Goal: Find specific page/section: Find specific page/section

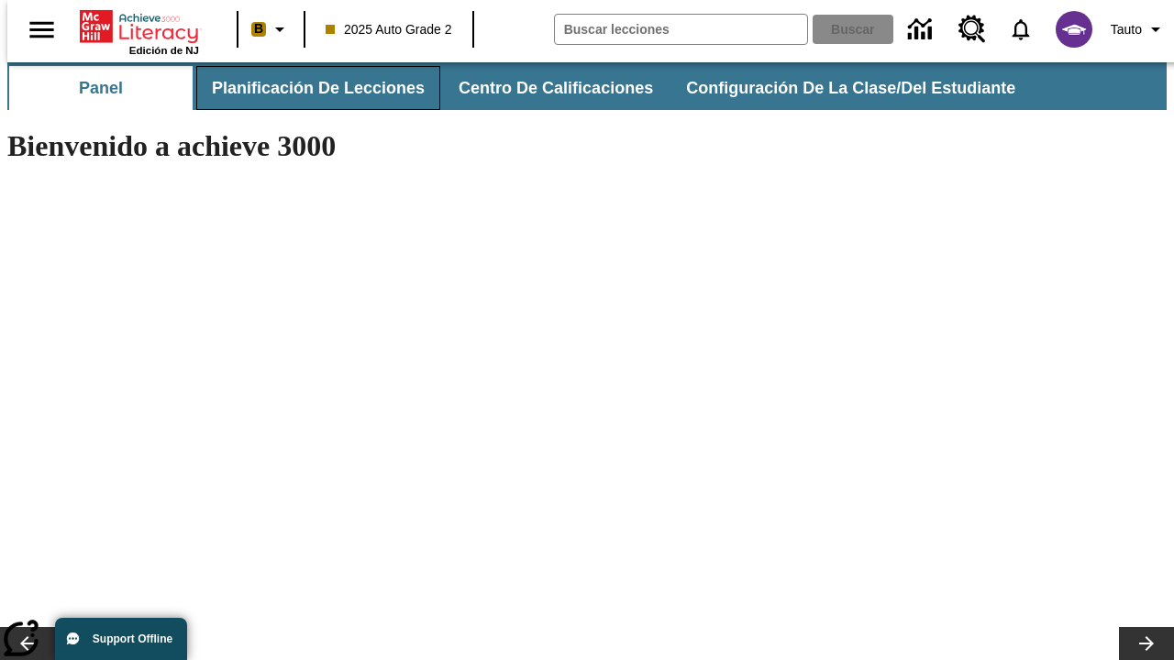
click at [307, 88] on button "Planificación de lecciones" at bounding box center [318, 88] width 244 height 44
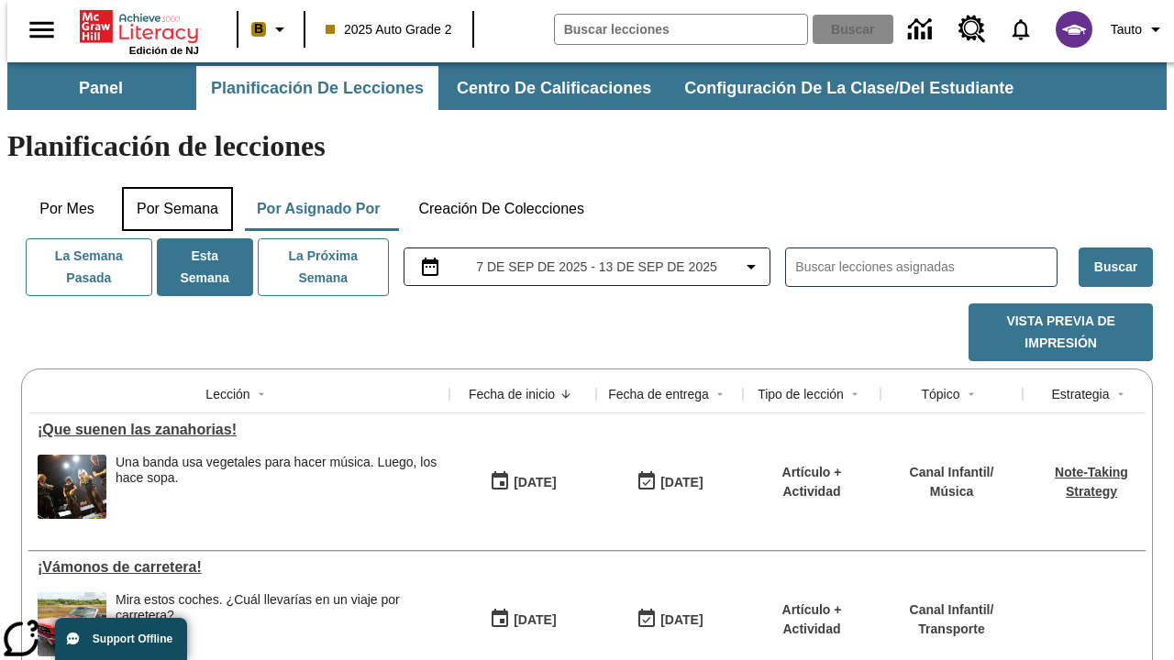
click at [172, 187] on button "Por semana" at bounding box center [177, 209] width 111 height 44
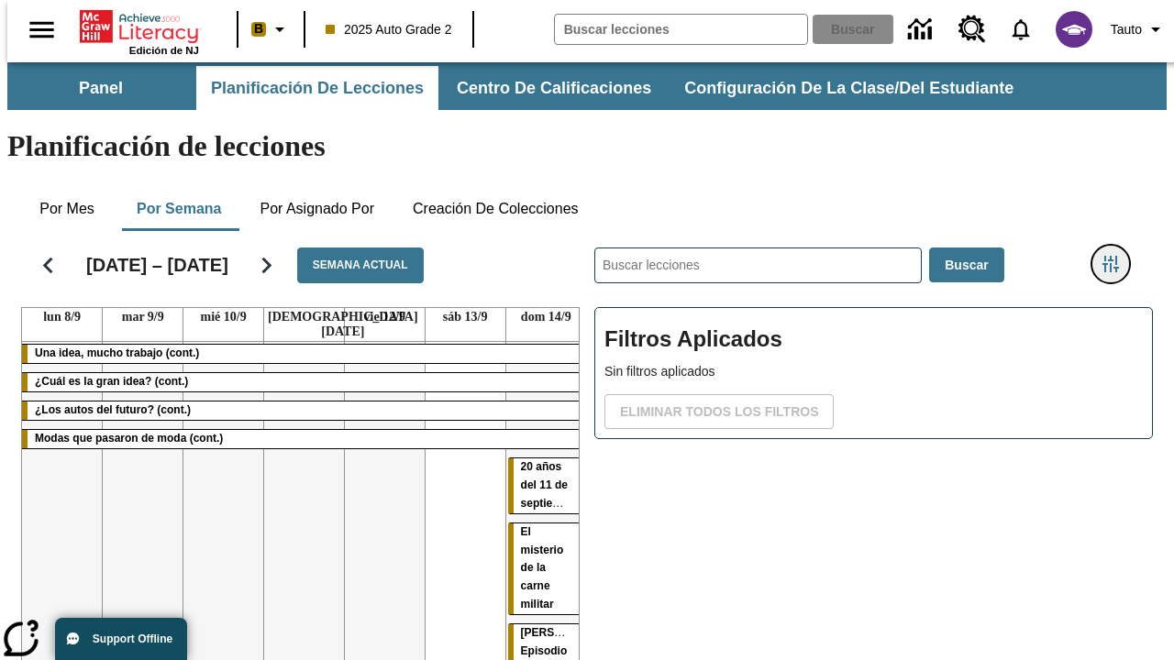
click at [1117, 256] on icon "Menú lateral de filtros" at bounding box center [1111, 264] width 17 height 17
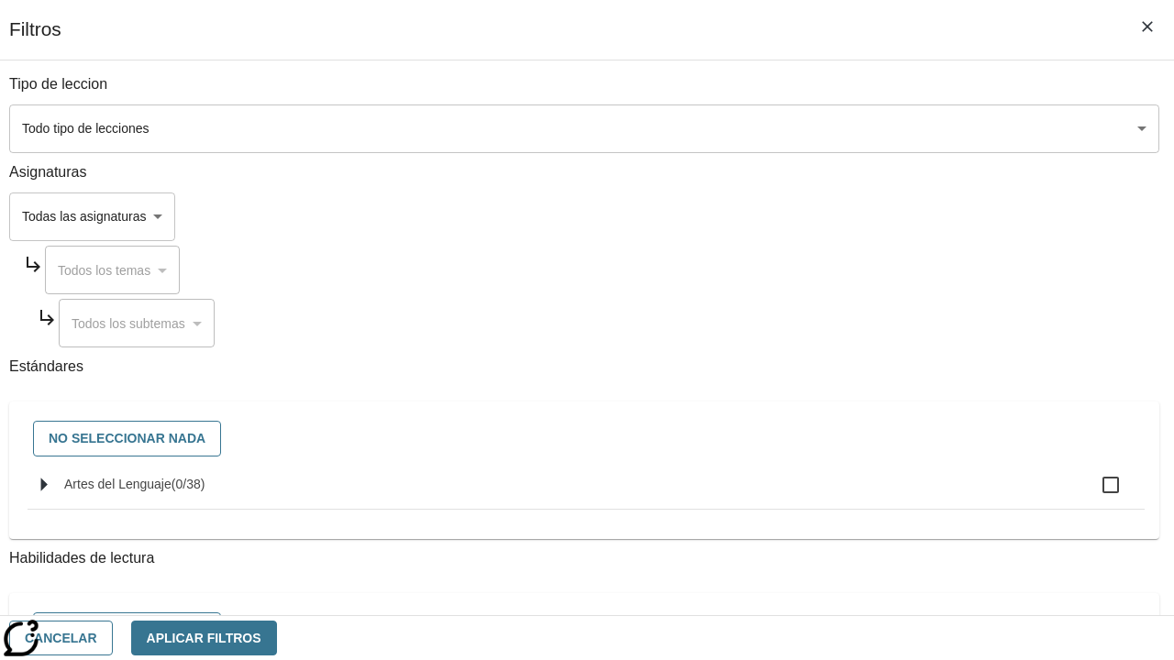
click at [809, 216] on body "Saltar al contenido principal Edición de NJ B 2025 Auto Grade 2 Buscar 0 Tauto …" at bounding box center [587, 454] width 1160 height 784
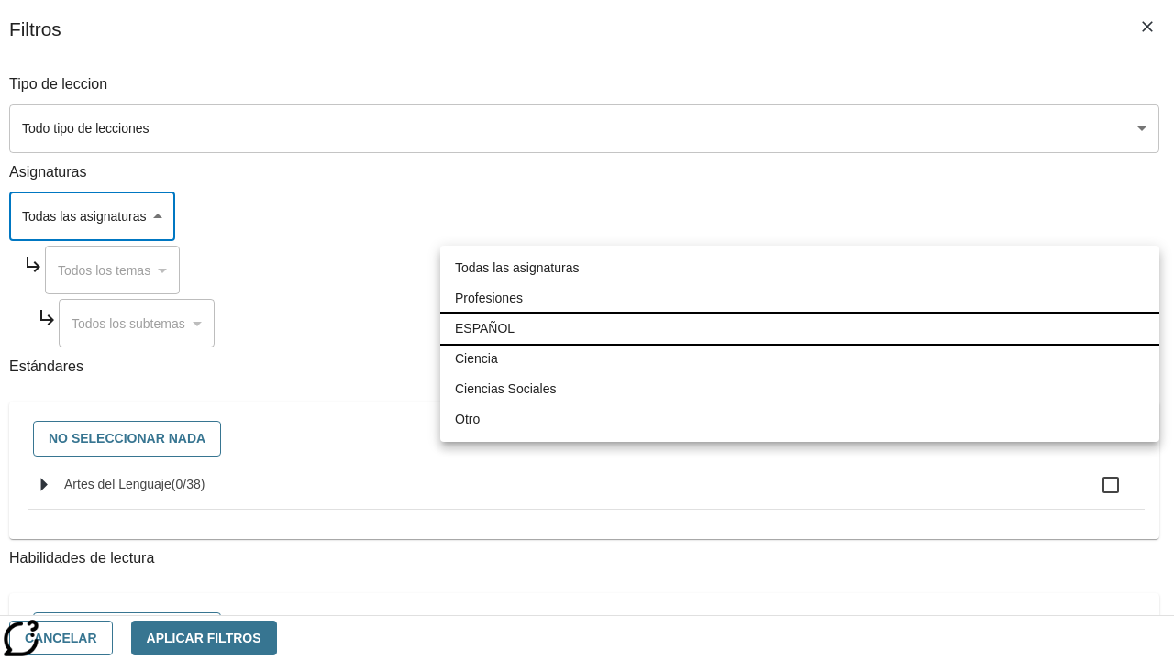
click at [800, 328] on li "ESPAÑOL" at bounding box center [799, 329] width 719 height 30
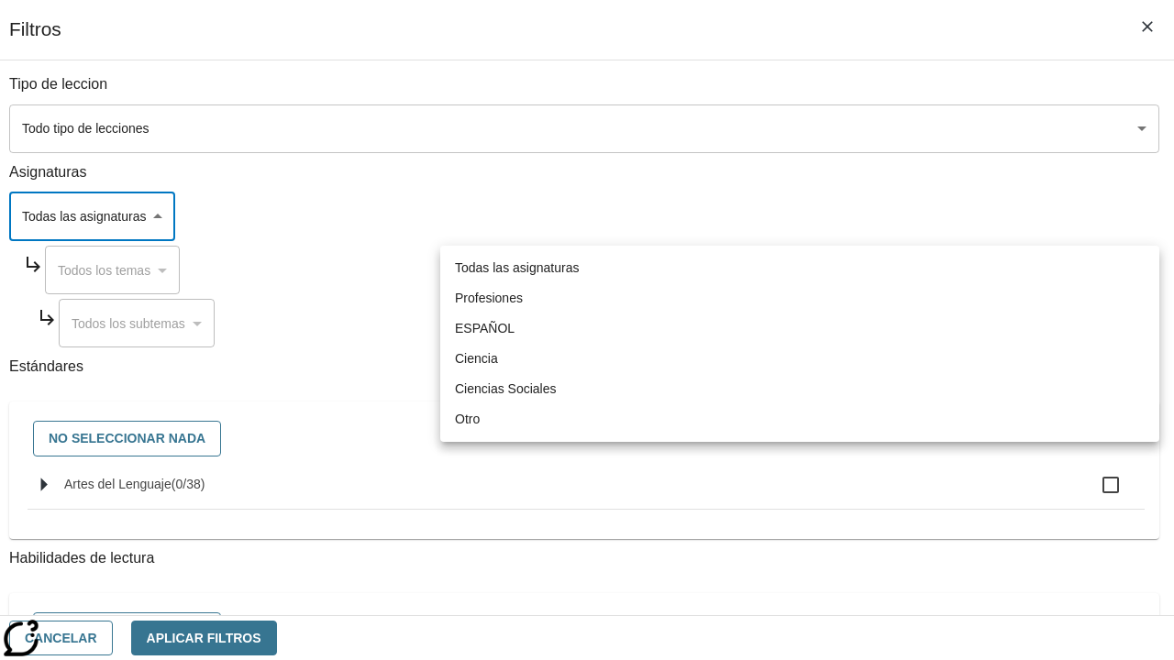
type input "1"
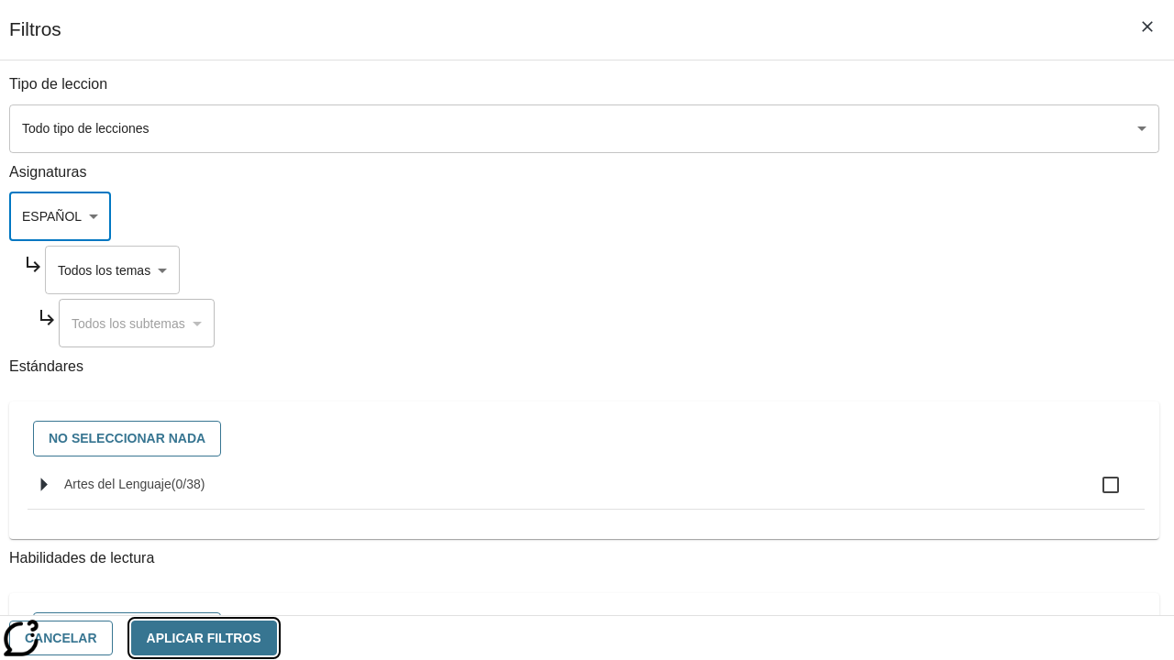
click at [277, 638] on button "Aplicar Filtros" at bounding box center [204, 639] width 146 height 36
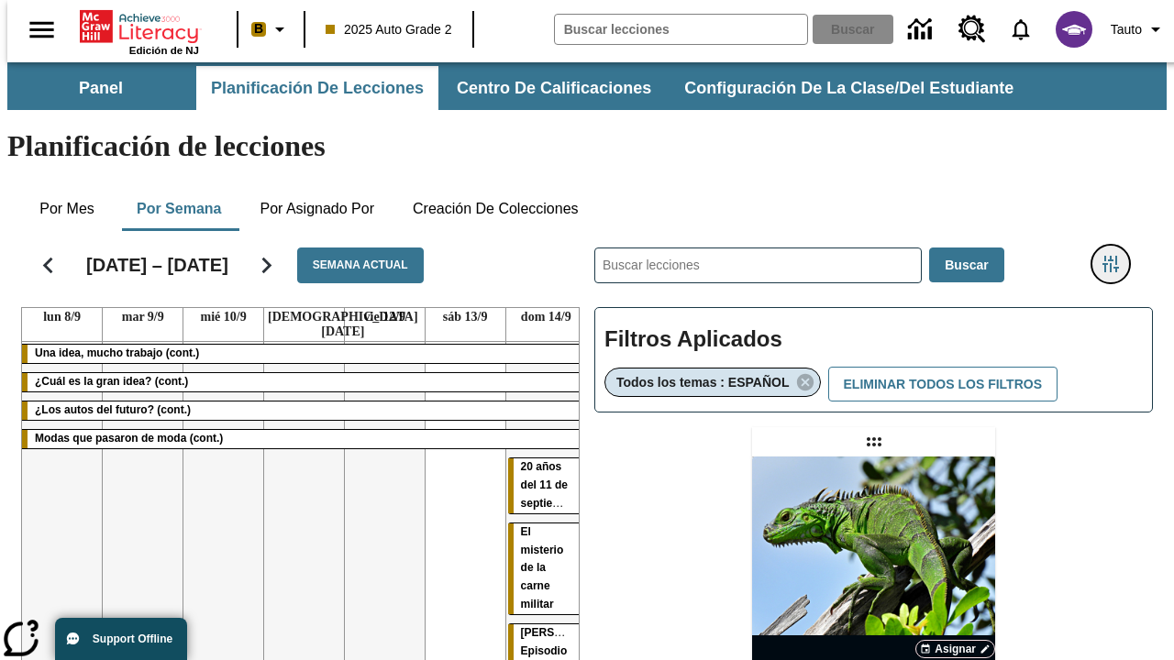
click at [1117, 256] on icon "Menú lateral de filtros" at bounding box center [1111, 264] width 17 height 17
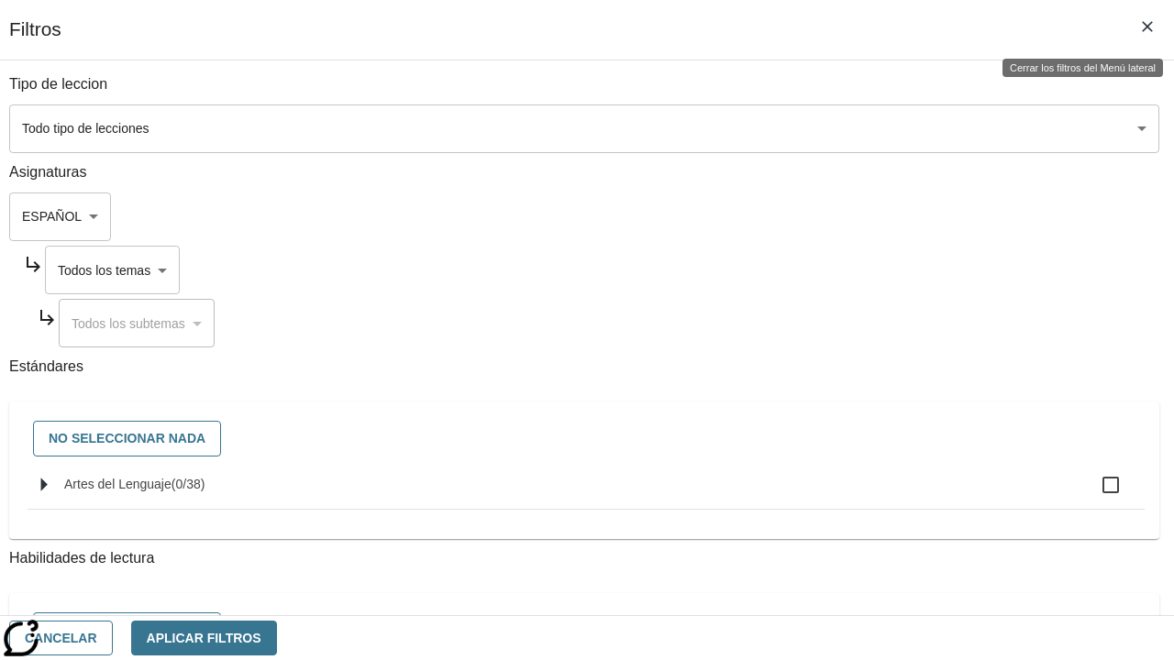
click at [827, 270] on body "Saltar al contenido principal Edición de NJ B 2025 Auto Grade 2 Buscar 0 Tauto …" at bounding box center [587, 540] width 1160 height 957
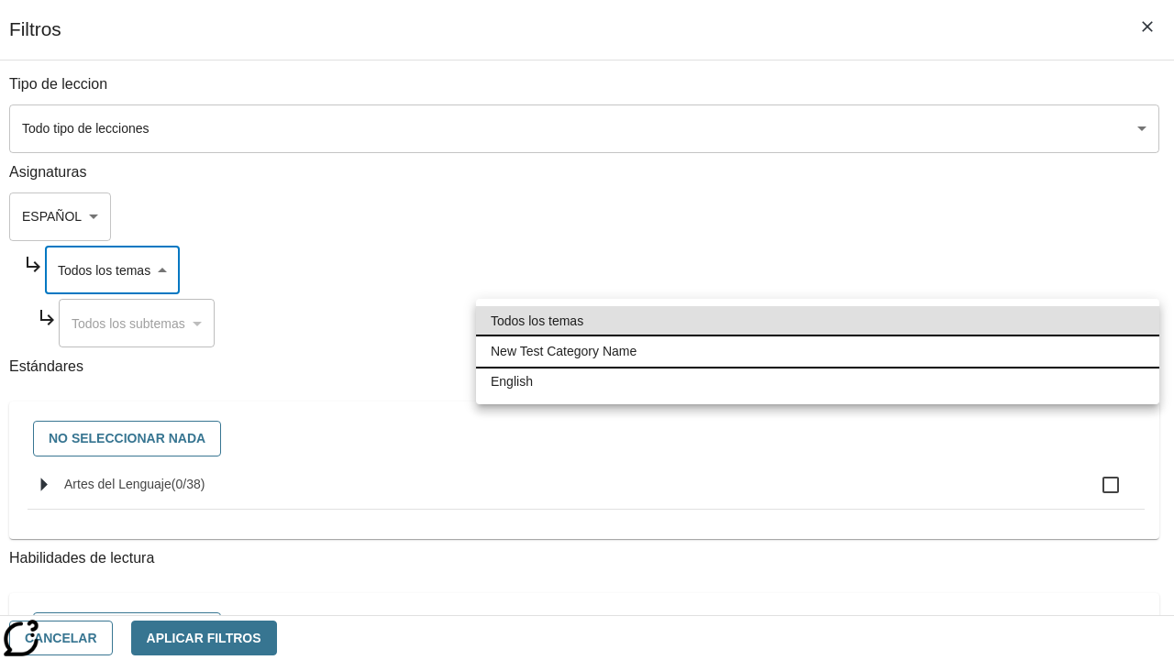
click at [817, 351] on li "New Test Category Name" at bounding box center [817, 352] width 683 height 30
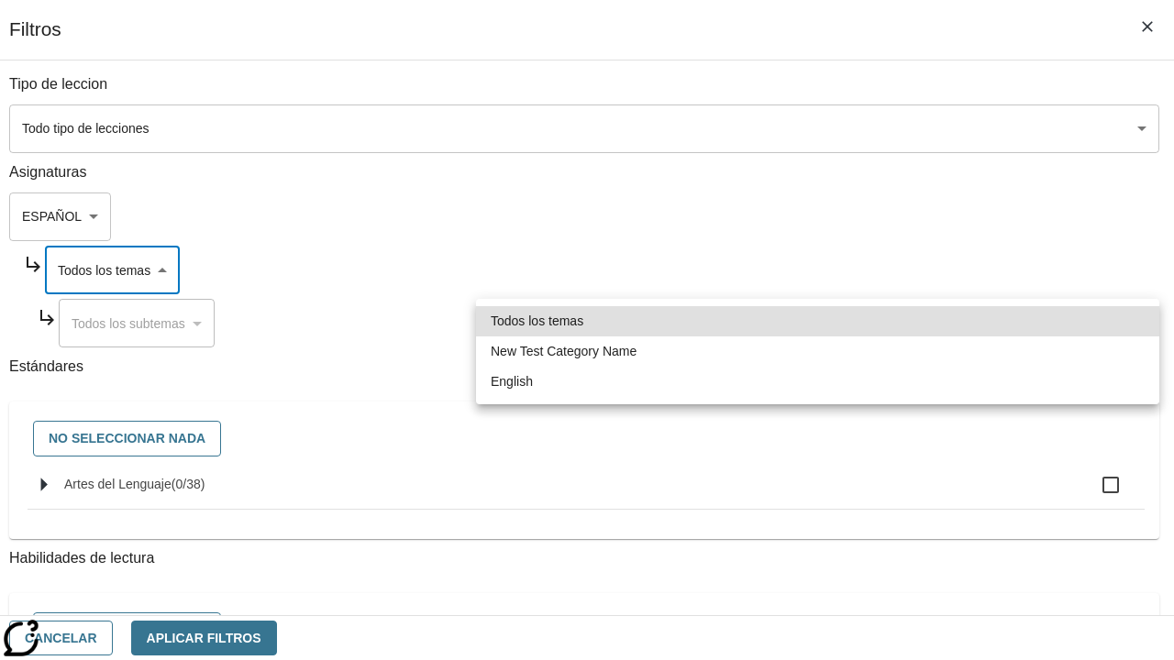
type input "265"
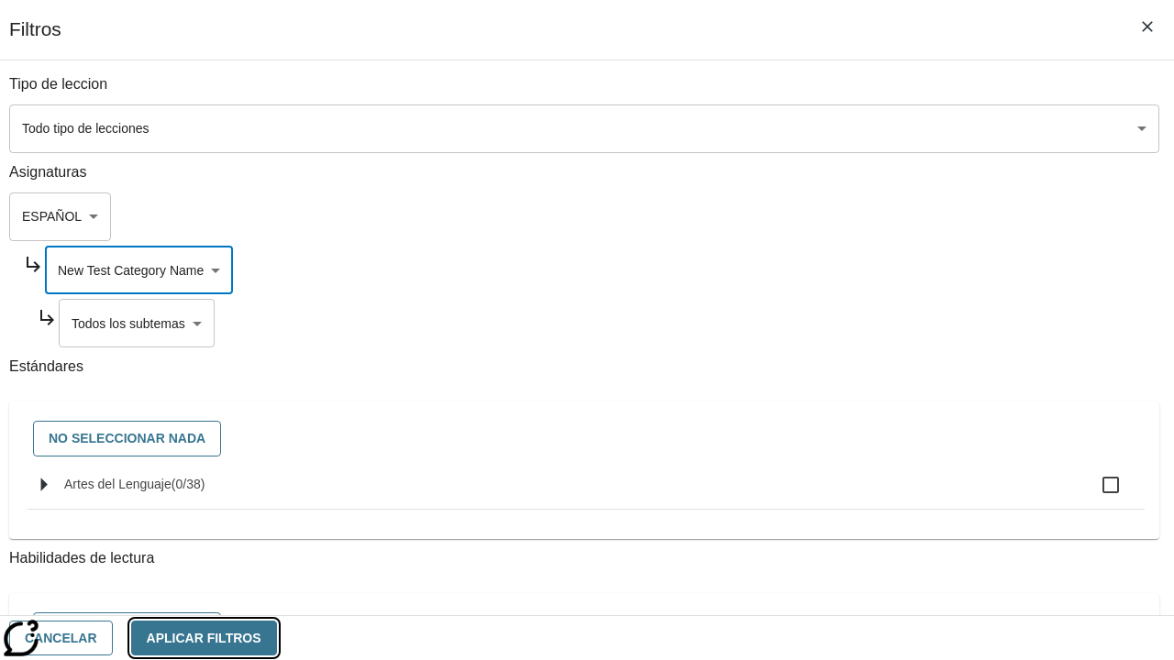
click at [277, 638] on button "Aplicar Filtros" at bounding box center [204, 639] width 146 height 36
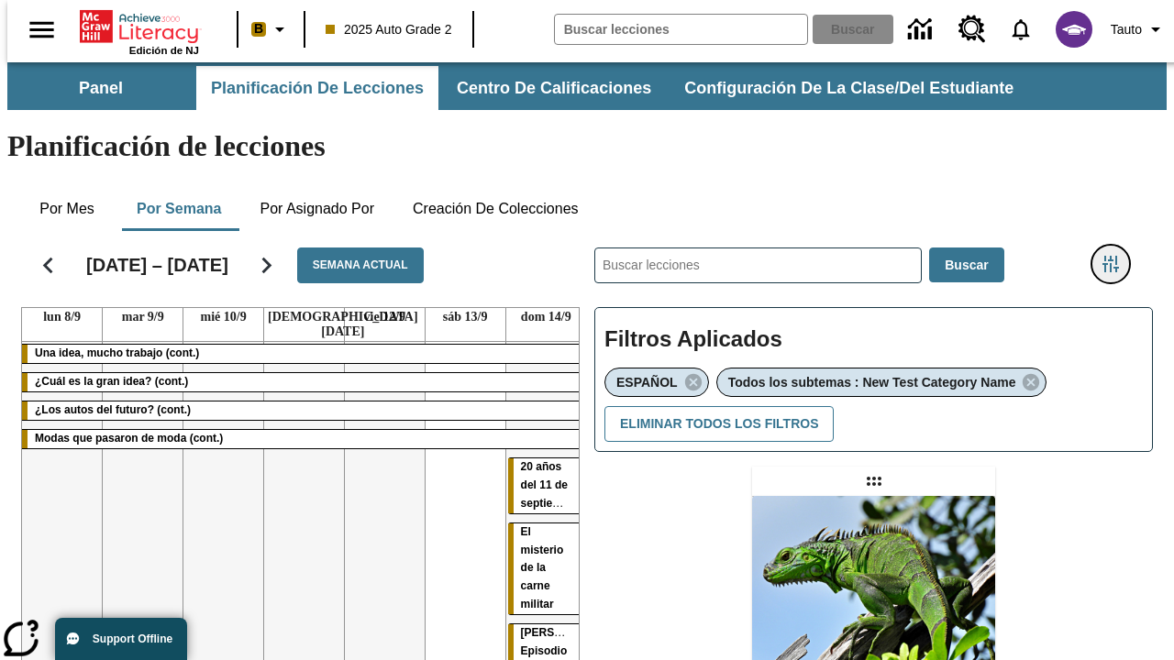
click at [1117, 256] on icon "Menú lateral de filtros" at bounding box center [1111, 264] width 17 height 17
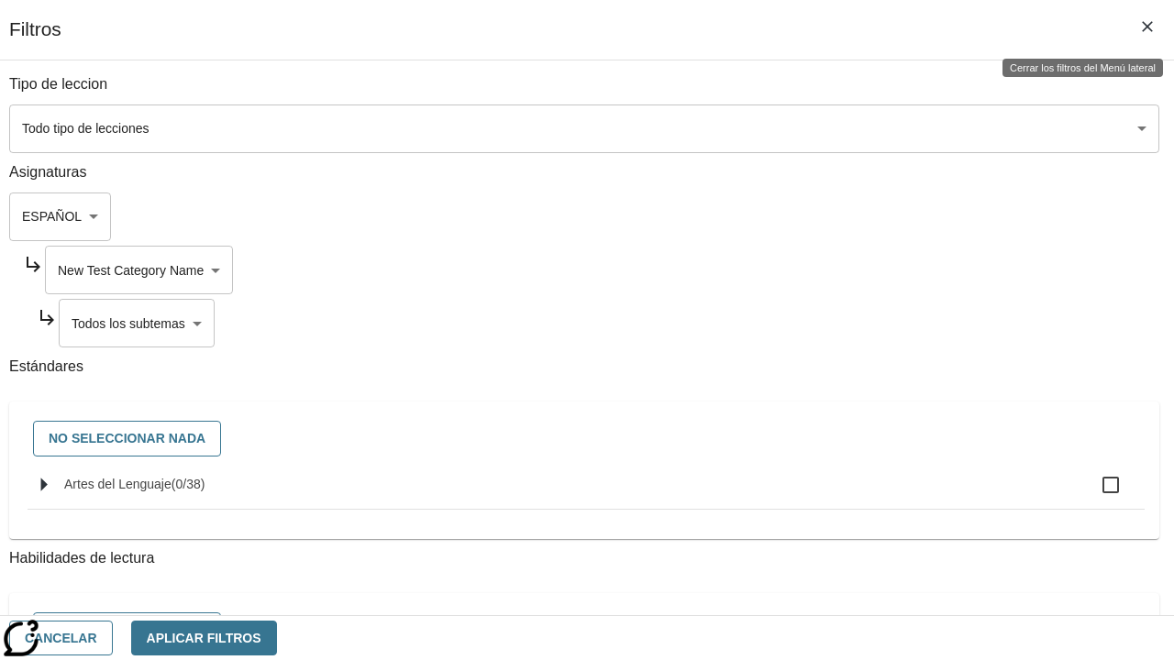
click at [834, 323] on body "Saltar al contenido principal Edición de NJ B 2025 Auto Grade 2 Buscar 0 Tauto …" at bounding box center [587, 560] width 1160 height 996
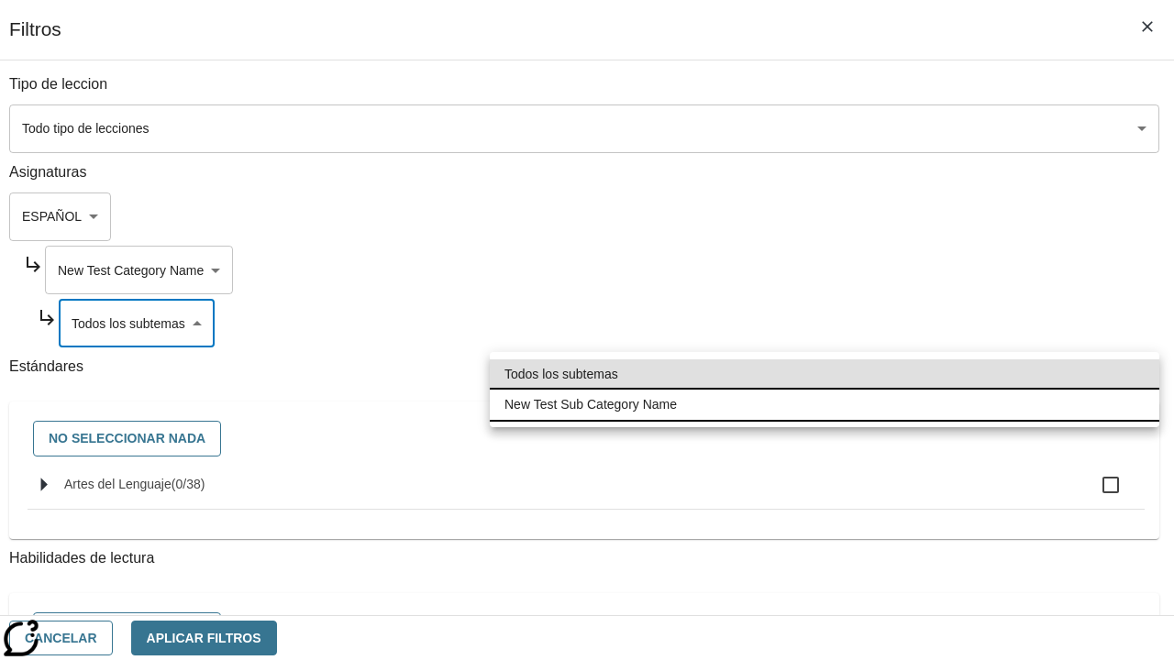
click at [825, 405] on li "New Test Sub Category Name" at bounding box center [825, 405] width 670 height 30
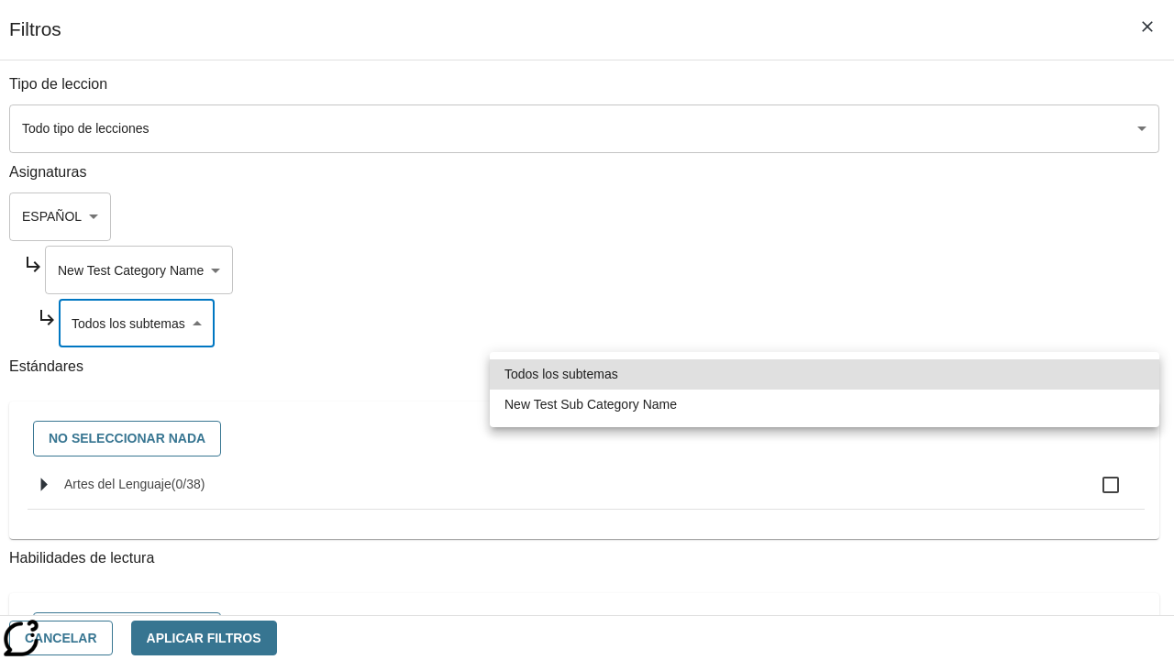
type input "2232"
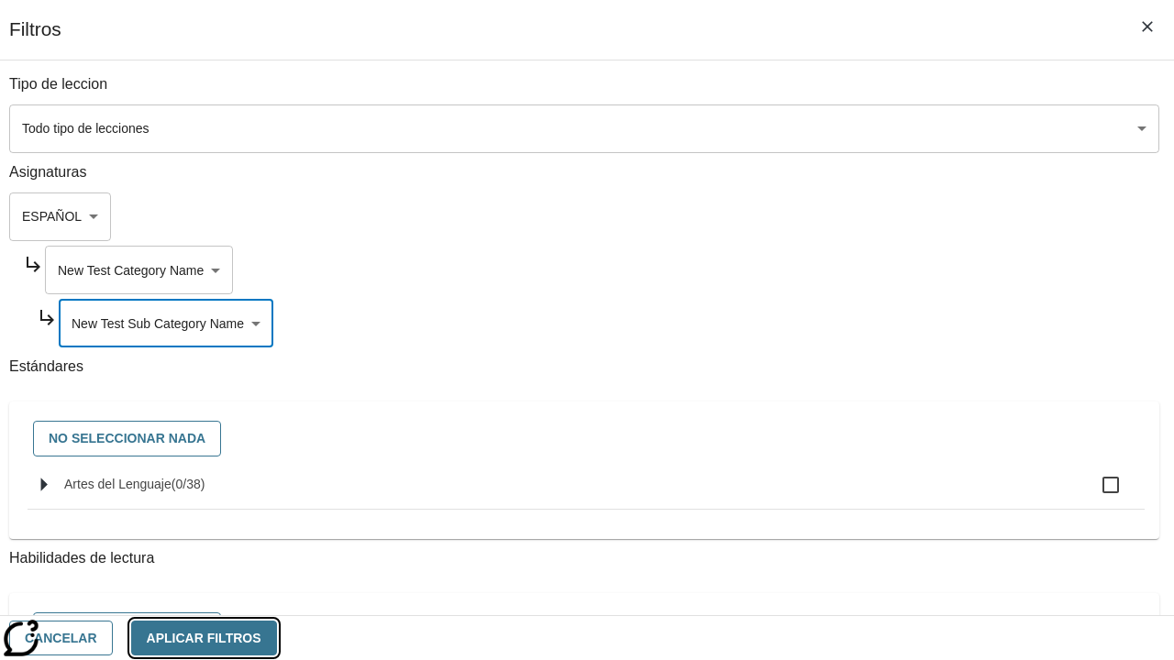
click at [277, 638] on button "Aplicar Filtros" at bounding box center [204, 639] width 146 height 36
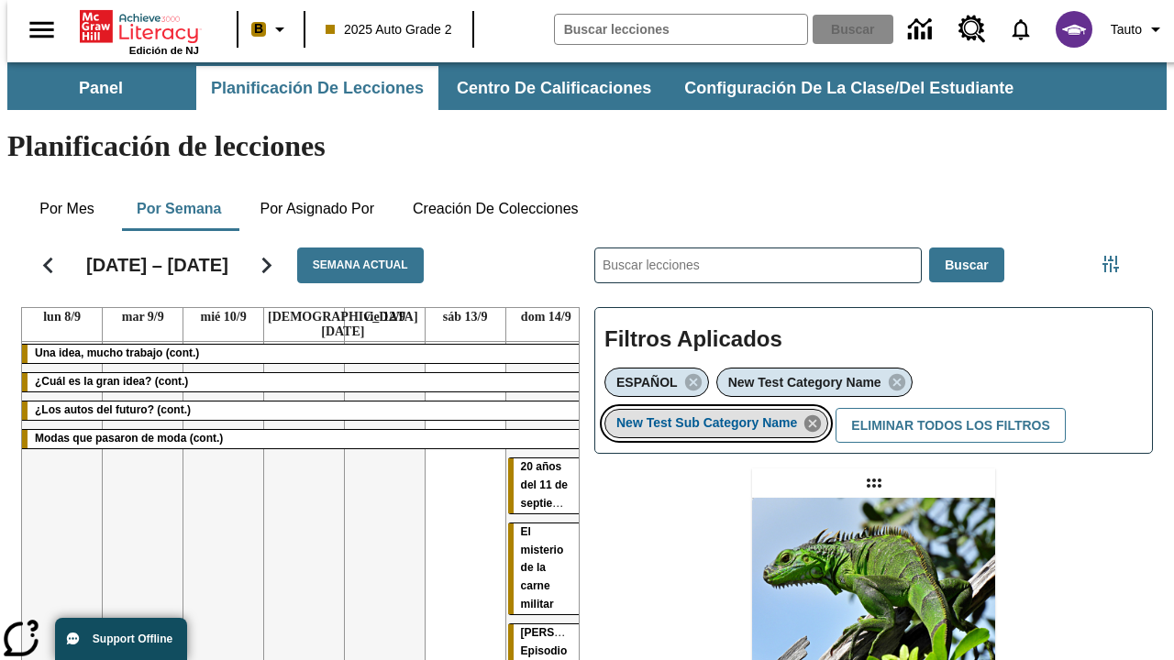
click at [818, 414] on icon "Eliminar New Test Sub Category Name el ítem seleccionado del filtro" at bounding box center [813, 424] width 20 height 20
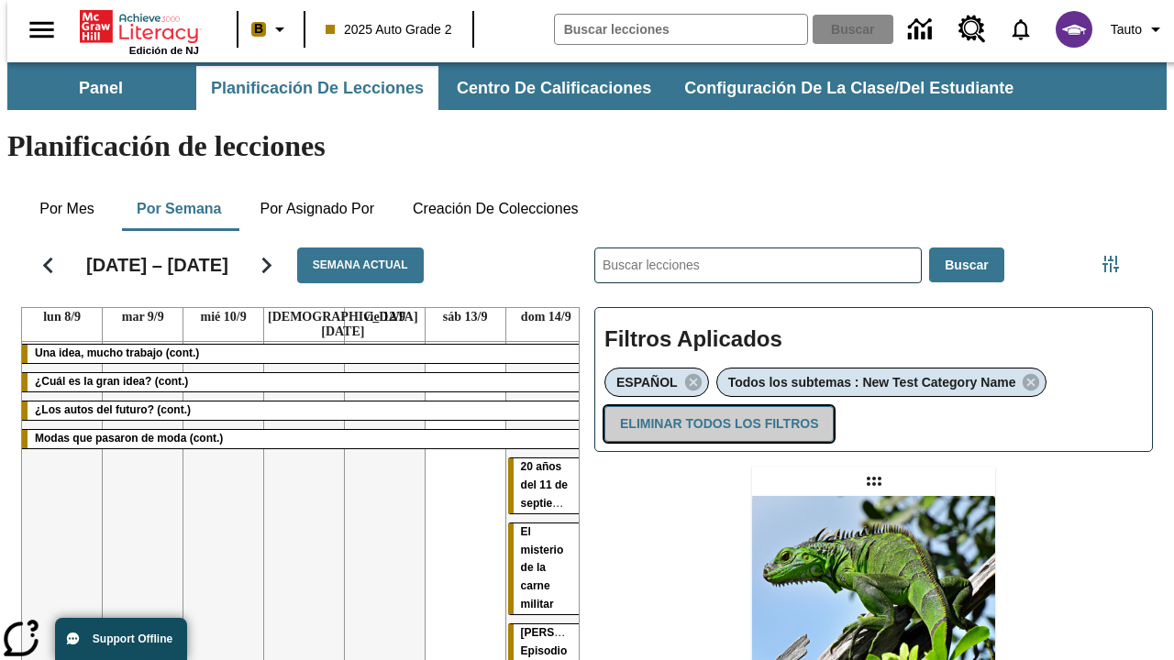
click at [716, 406] on button "Eliminar todos los filtros" at bounding box center [719, 424] width 229 height 36
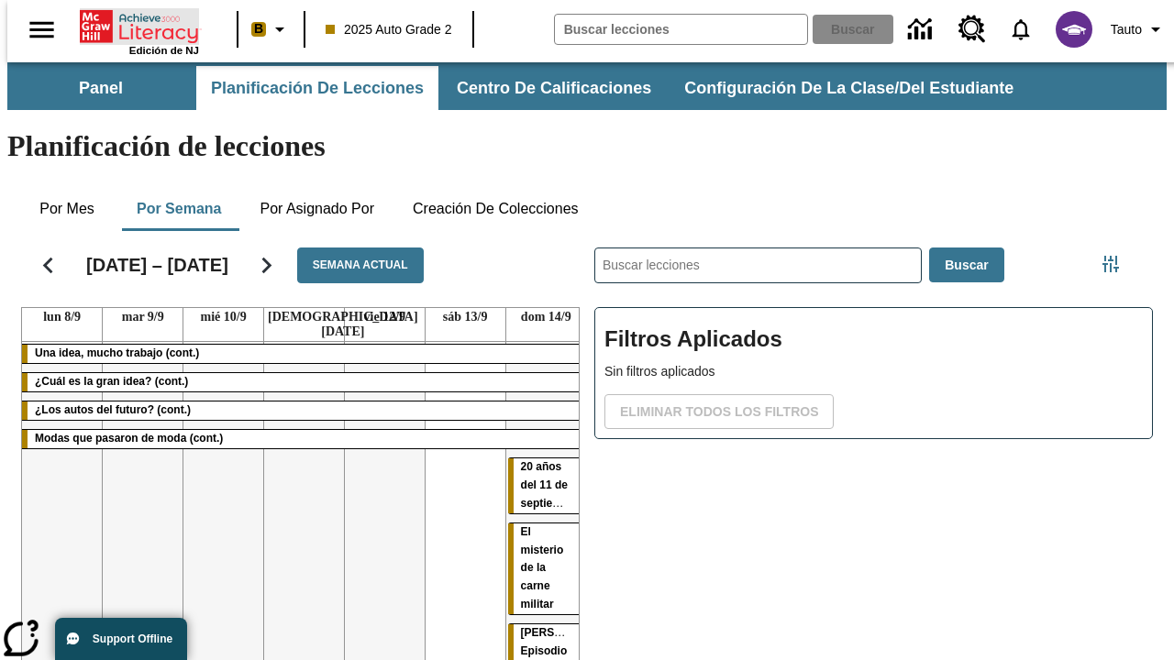
click at [132, 25] on icon "Portada" at bounding box center [141, 26] width 122 height 37
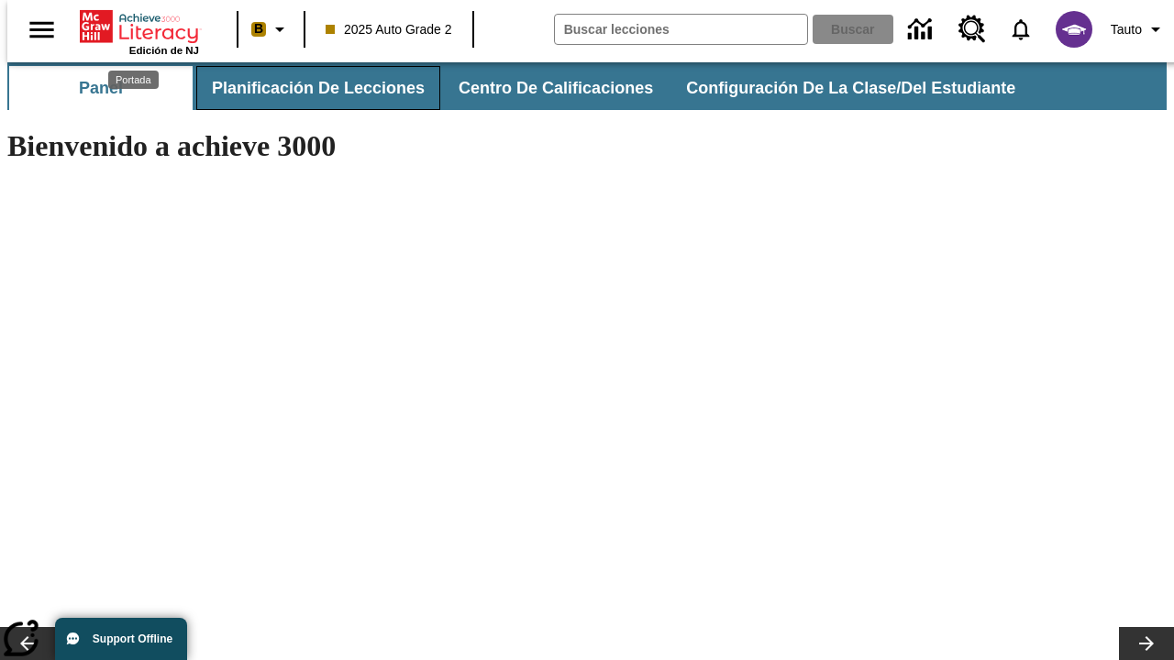
click at [307, 88] on button "Planificación de lecciones" at bounding box center [318, 88] width 244 height 44
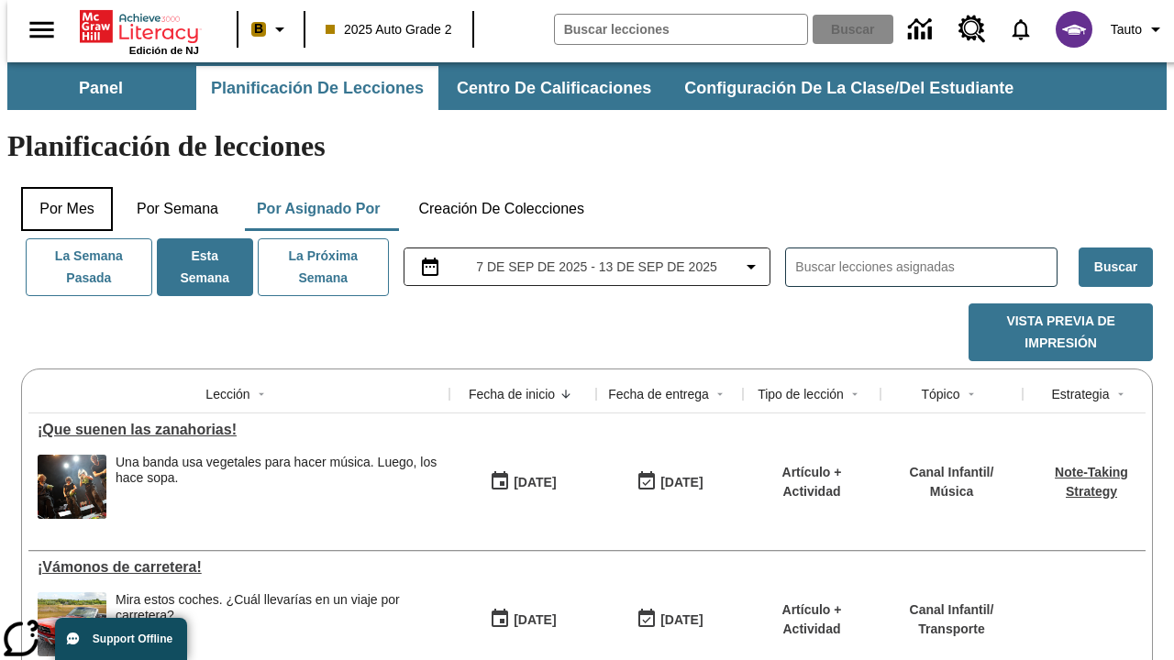
click at [60, 187] on button "Por mes" at bounding box center [67, 209] width 92 height 44
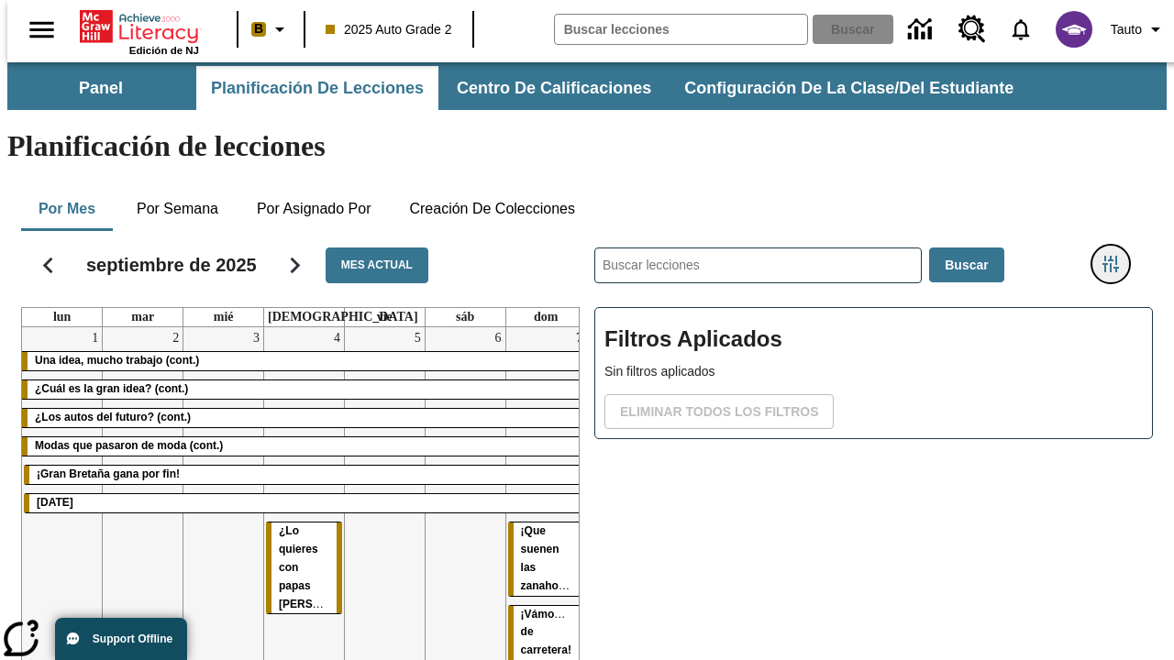
click at [1117, 256] on icon "Menú lateral de filtros" at bounding box center [1111, 264] width 17 height 17
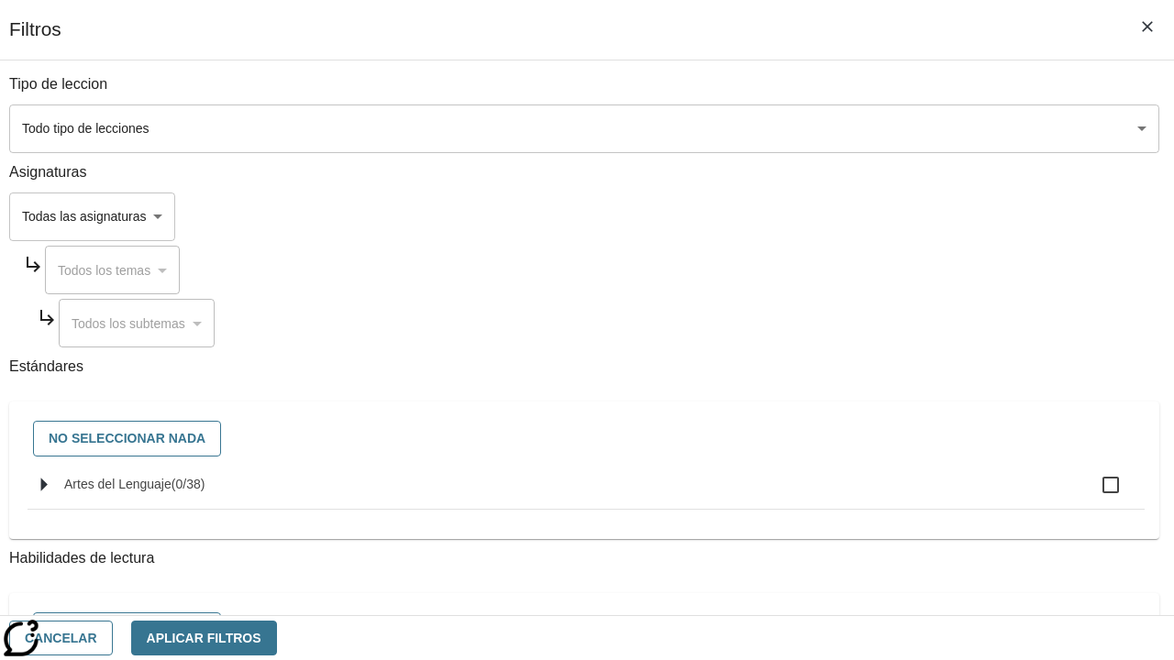
click at [809, 216] on body "Saltar al contenido principal Edición de NJ B 2025 Auto Grade 2 Buscar 0 Tauto …" at bounding box center [587, 454] width 1160 height 784
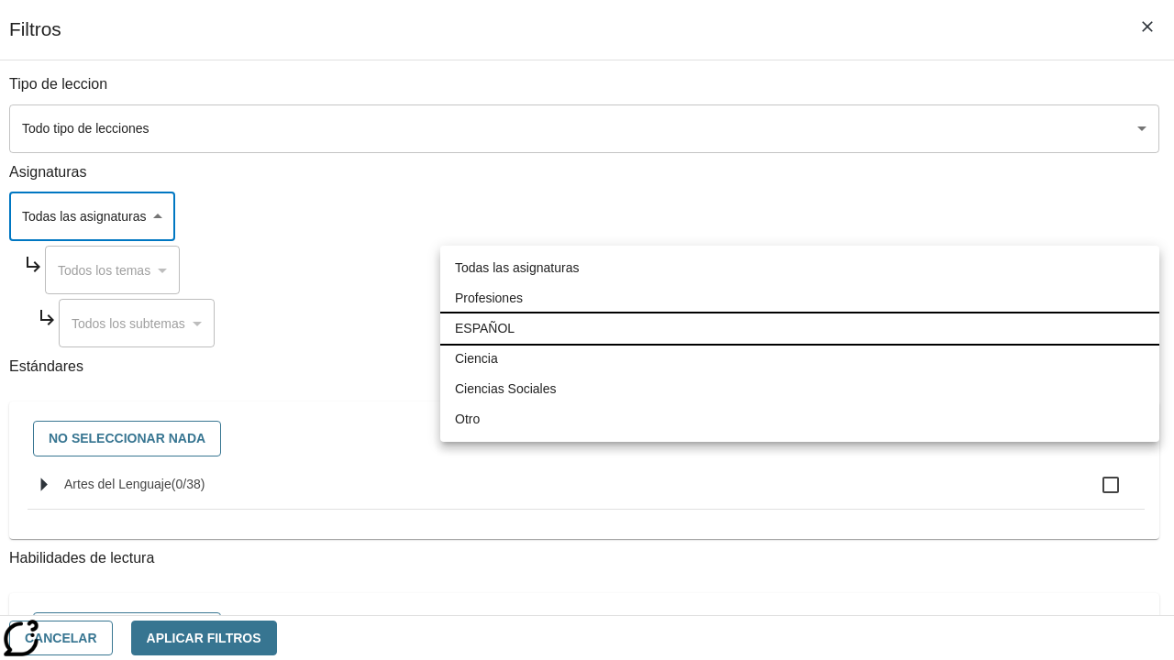
click at [800, 328] on li "ESPAÑOL" at bounding box center [799, 329] width 719 height 30
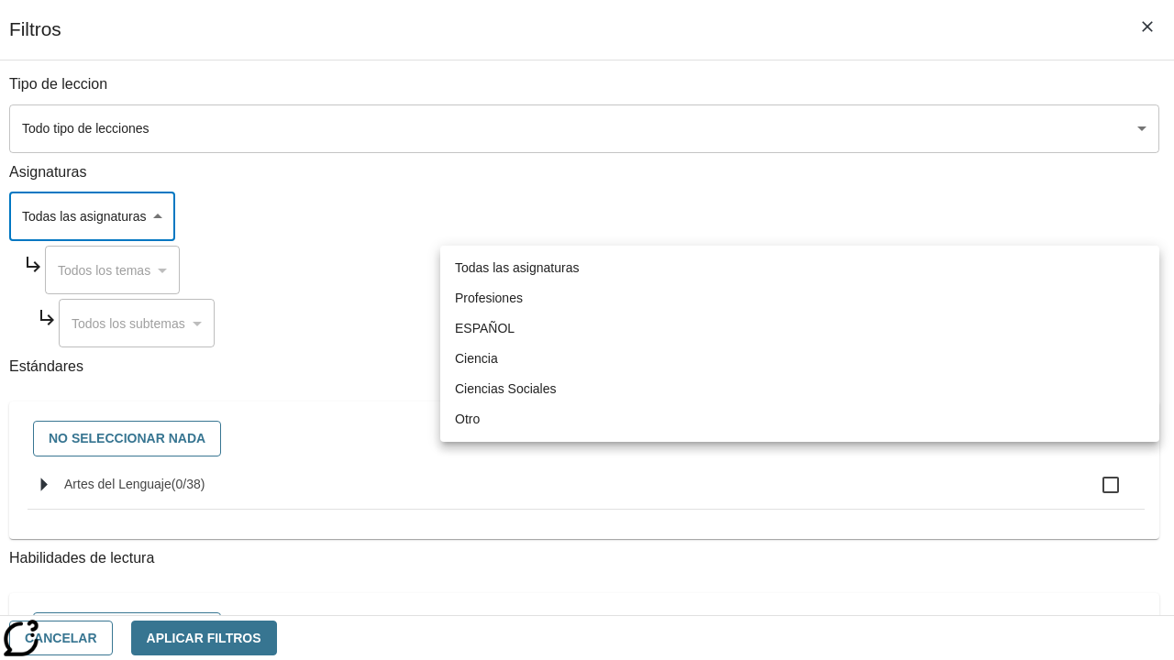
type input "1"
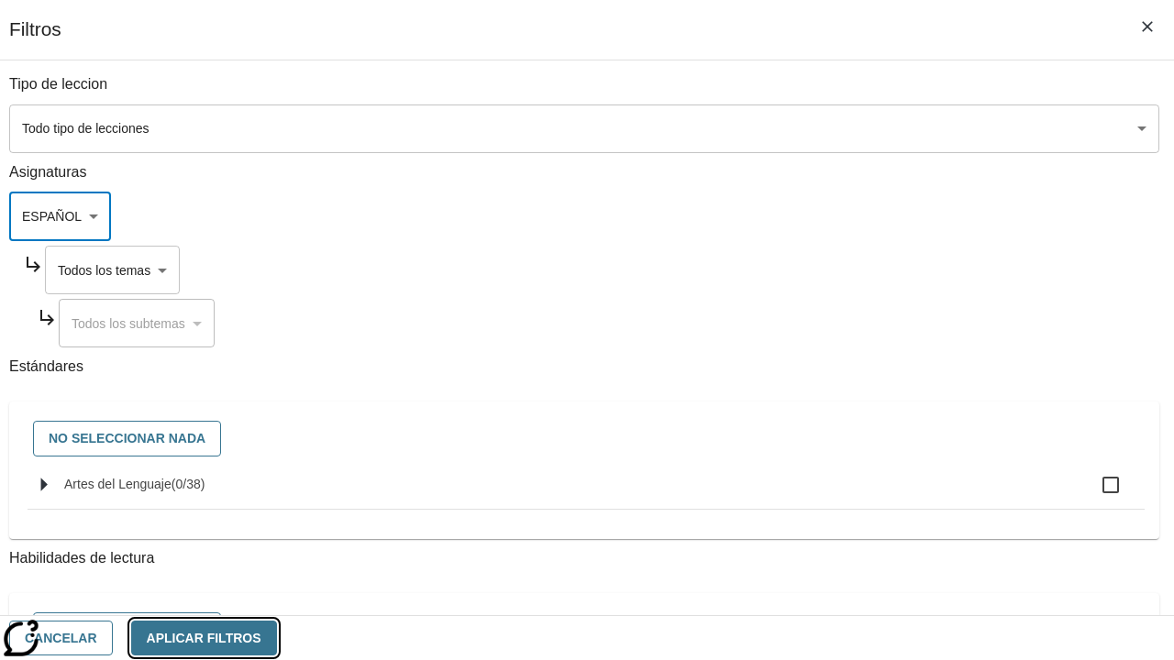
click at [277, 638] on button "Aplicar Filtros" at bounding box center [204, 639] width 146 height 36
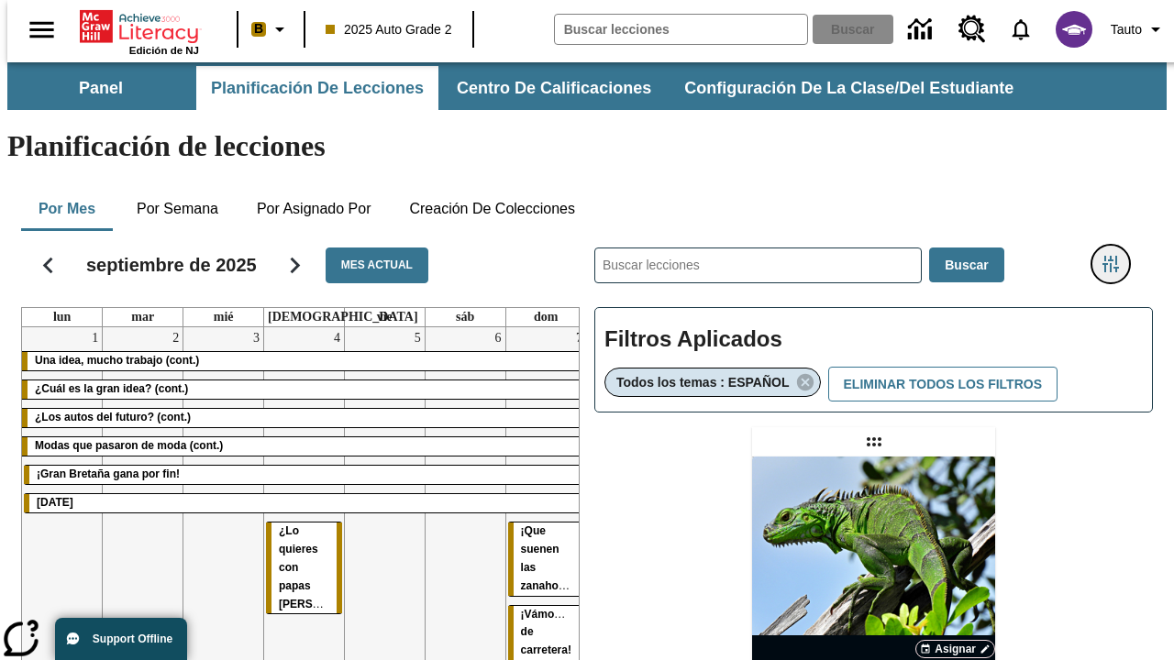
click at [1117, 256] on icon "Menú lateral de filtros" at bounding box center [1111, 264] width 17 height 17
